Goal: Transaction & Acquisition: Purchase product/service

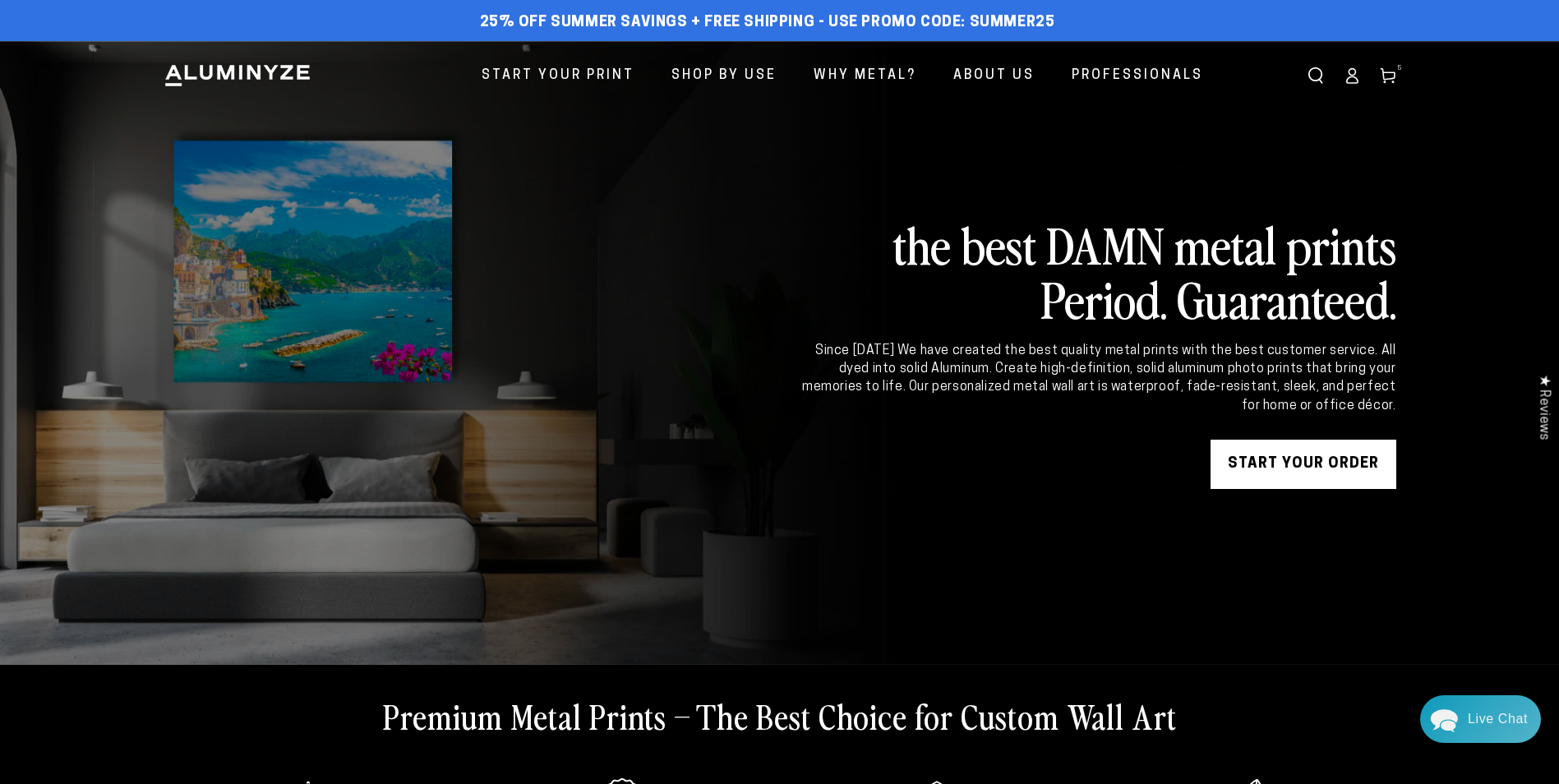
click at [1349, 75] on ellipse at bounding box center [1352, 73] width 7 height 7
click at [1392, 68] on icon at bounding box center [1388, 76] width 17 height 17
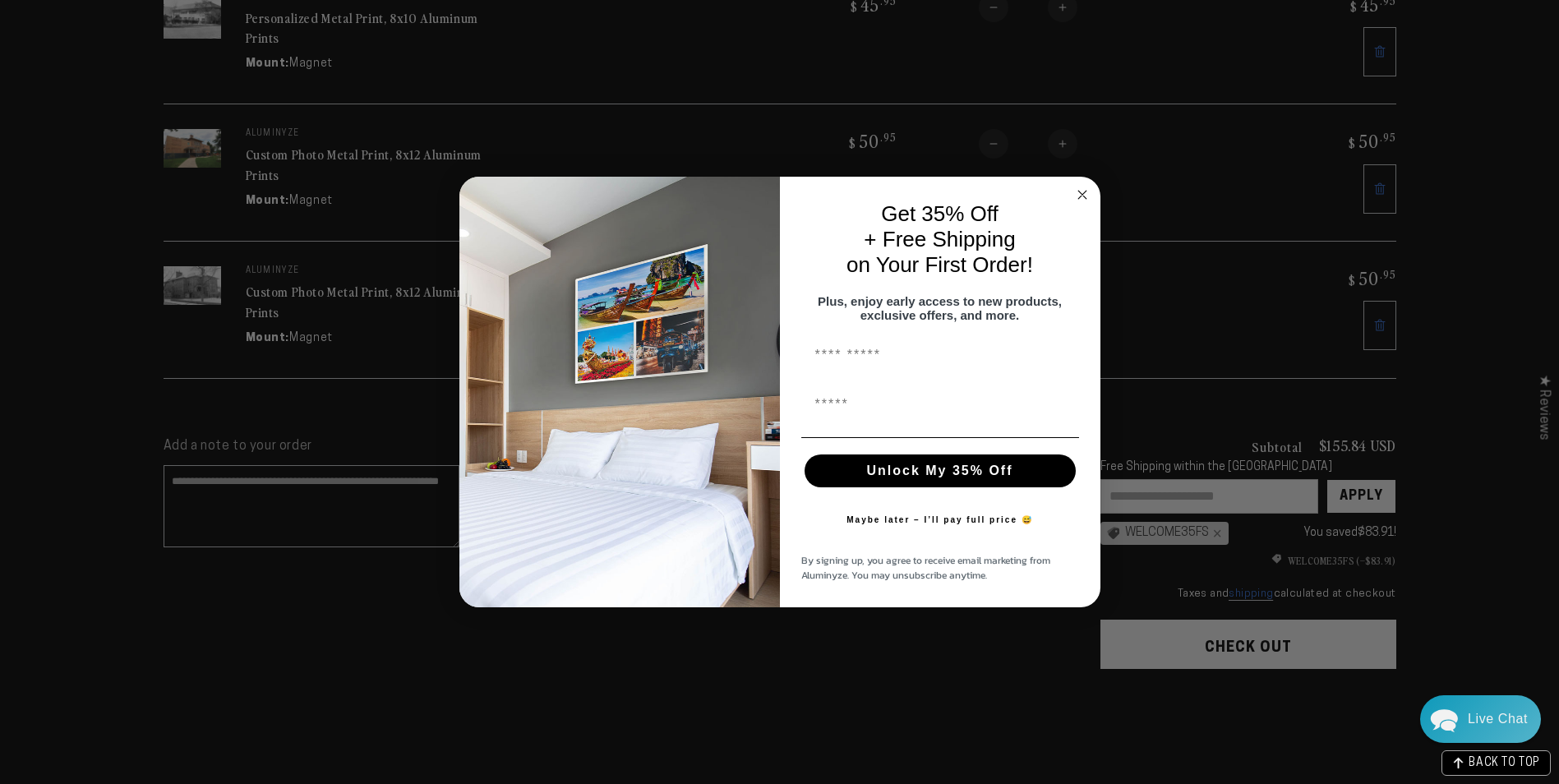
scroll to position [493, 0]
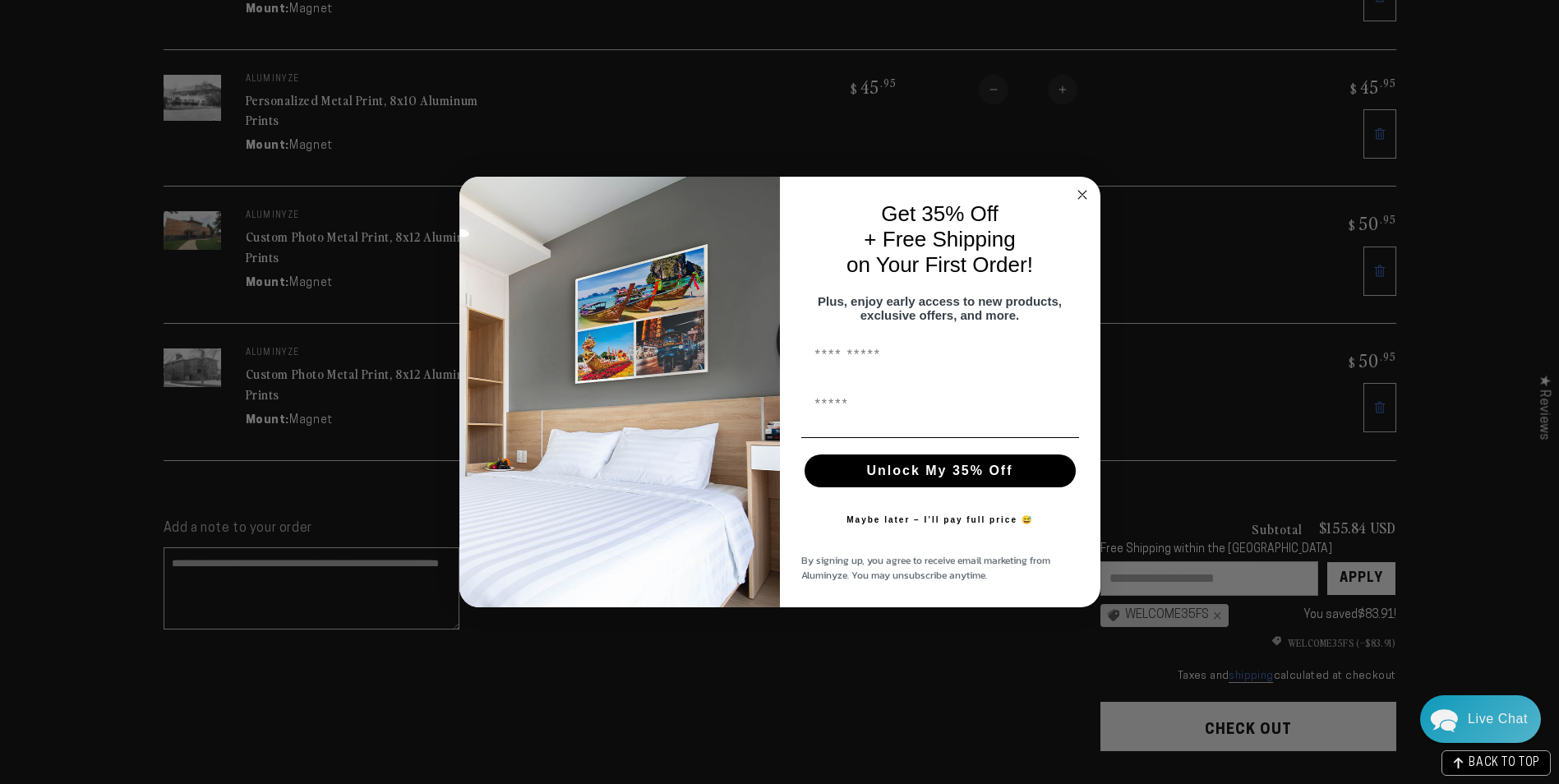
click at [1085, 188] on circle "Close dialog" at bounding box center [1081, 195] width 19 height 19
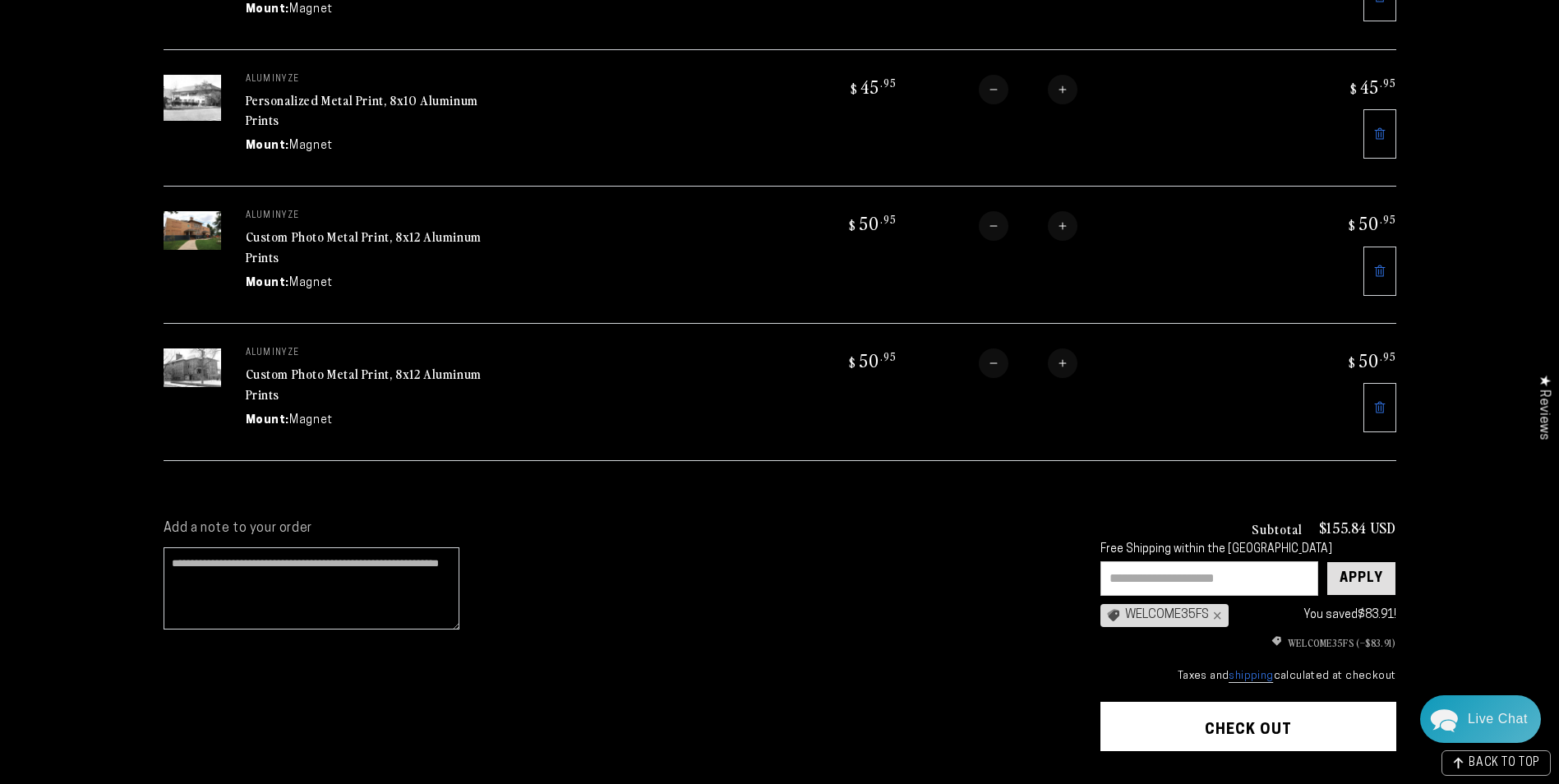
click at [1372, 562] on div "Apply" at bounding box center [1361, 579] width 44 height 33
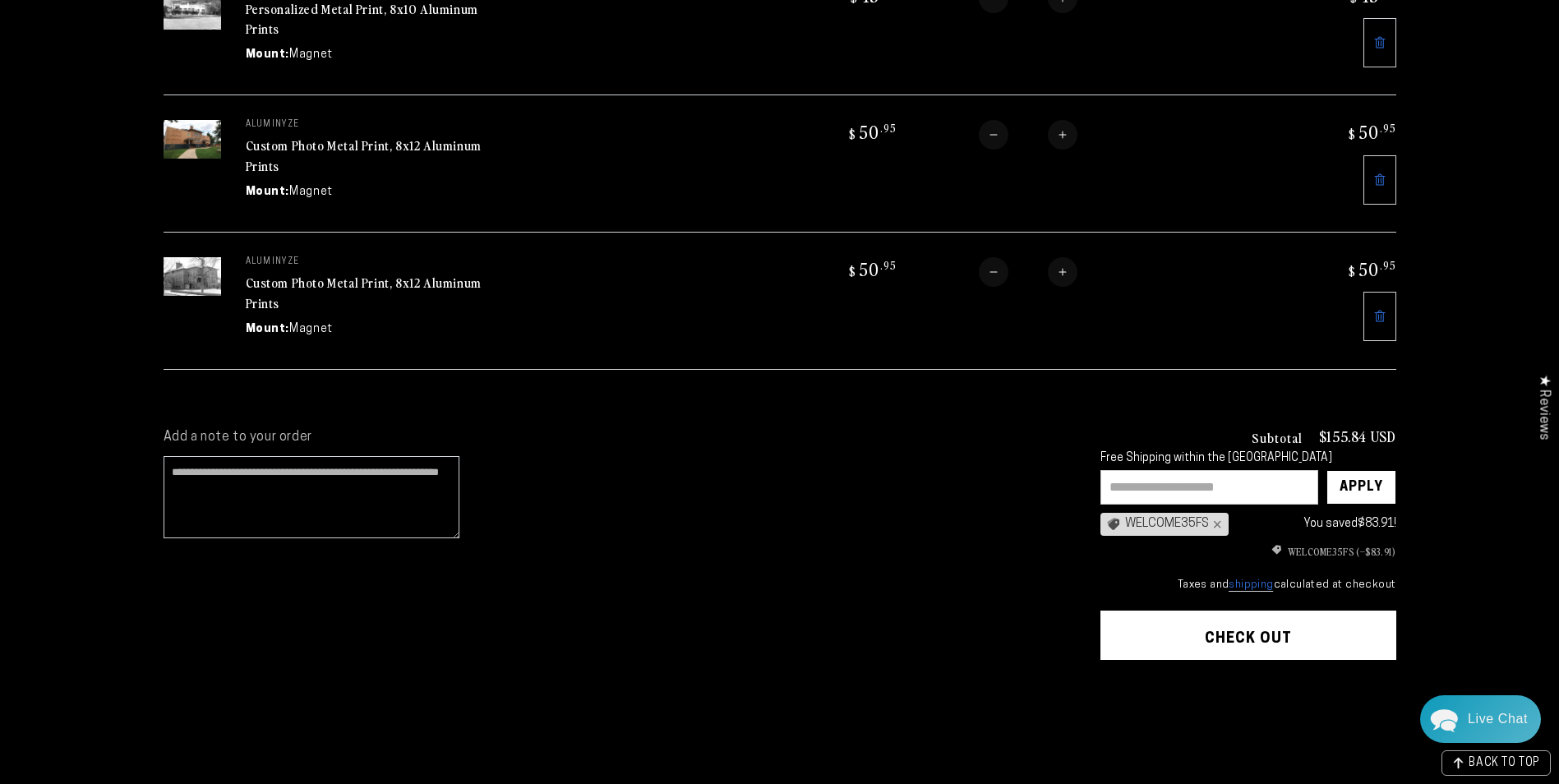
scroll to position [575, 0]
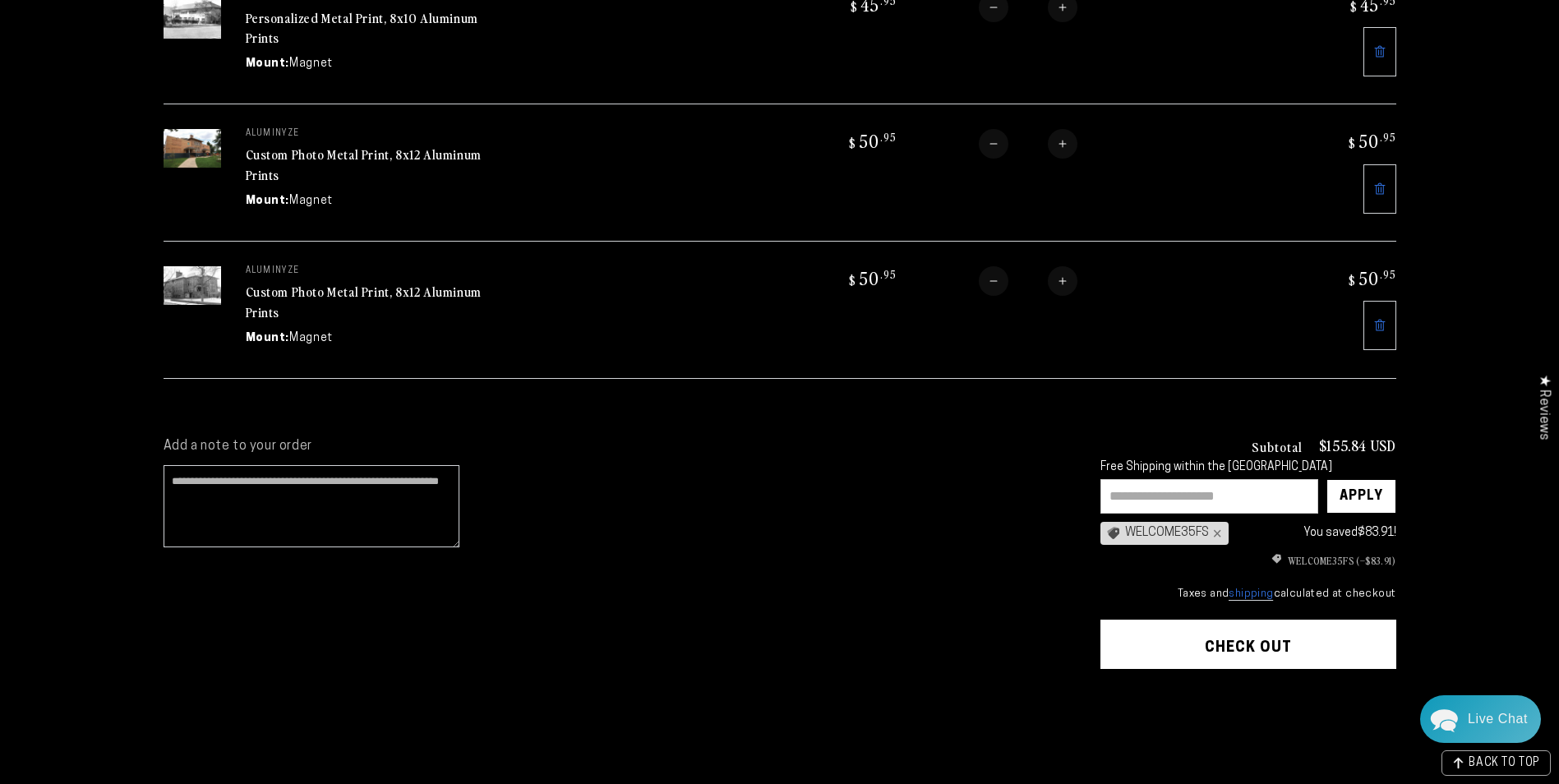
click at [1252, 627] on button "Check out" at bounding box center [1248, 645] width 295 height 50
